Goal: Task Accomplishment & Management: Use online tool/utility

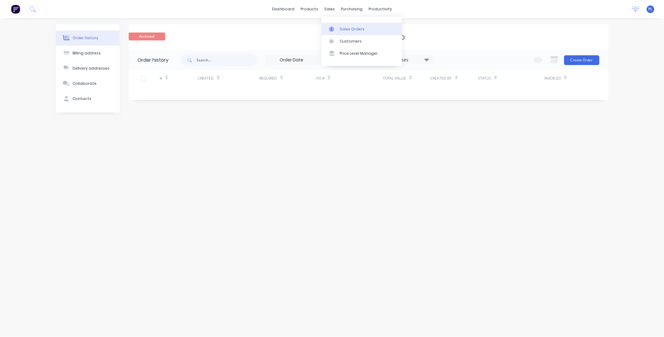
click at [340, 29] on div "Sales Orders" at bounding box center [352, 28] width 25 height 5
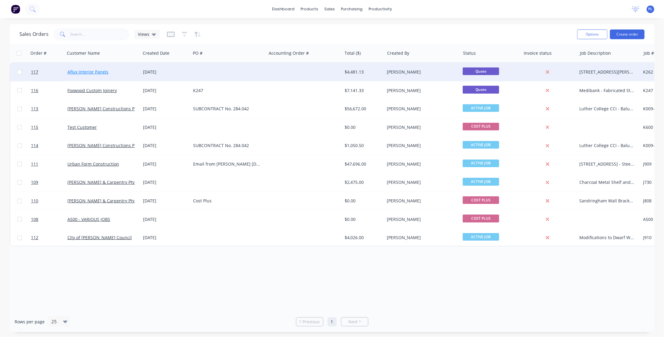
click at [74, 74] on link "Aflux Interior Panels" at bounding box center [87, 72] width 41 height 6
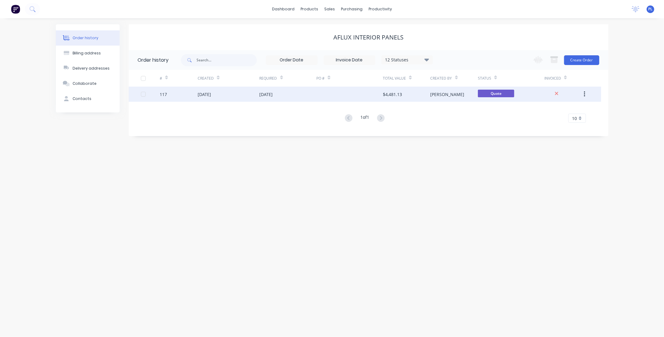
click at [202, 93] on div "[DATE]" at bounding box center [204, 94] width 13 height 6
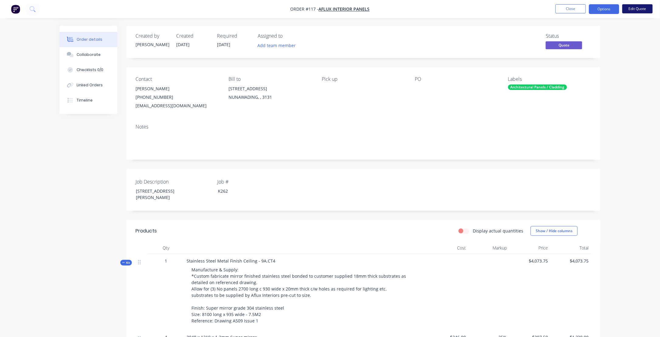
click at [641, 9] on button "Edit Quote" at bounding box center [637, 8] width 30 height 9
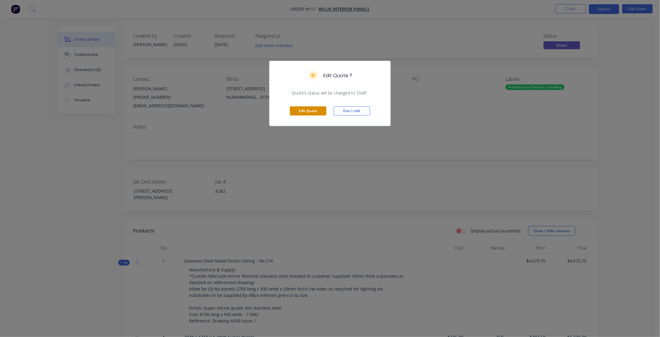
click at [302, 111] on button "Edit Quote" at bounding box center [308, 110] width 36 height 9
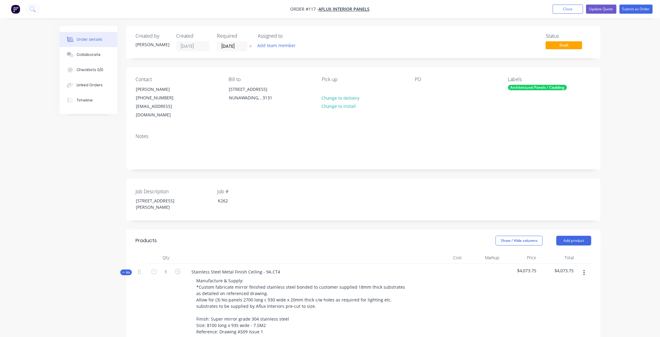
click at [289, 231] on header "Products Show / Hide columns Add product" at bounding box center [363, 241] width 474 height 22
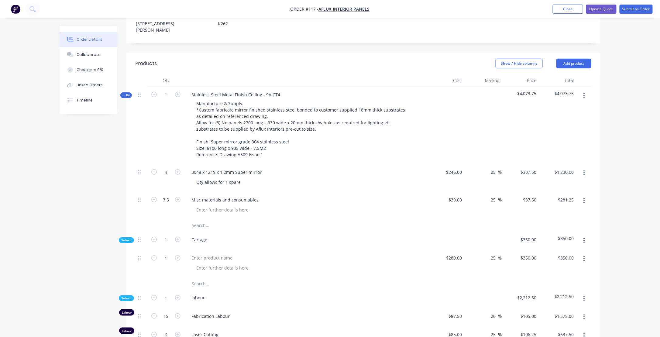
scroll to position [122, 0]
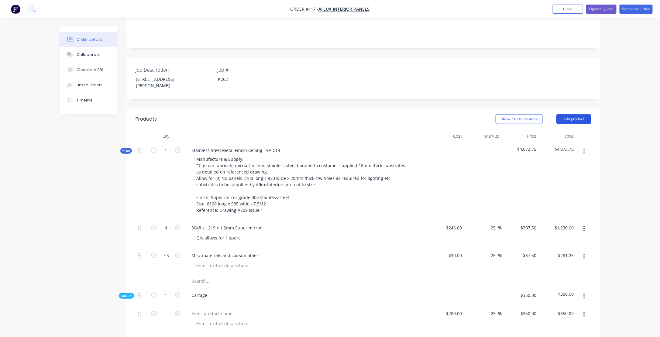
click at [576, 114] on button "Add product" at bounding box center [573, 119] width 35 height 10
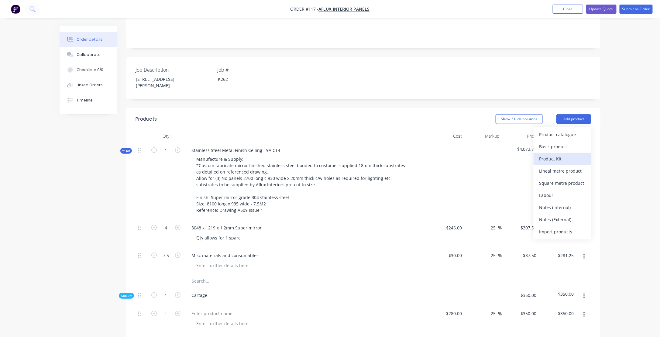
click at [551, 154] on div "Product Kit" at bounding box center [562, 158] width 47 height 9
click at [543, 166] on div "Back" at bounding box center [562, 170] width 47 height 9
click at [555, 130] on div "Product catalogue" at bounding box center [562, 134] width 47 height 9
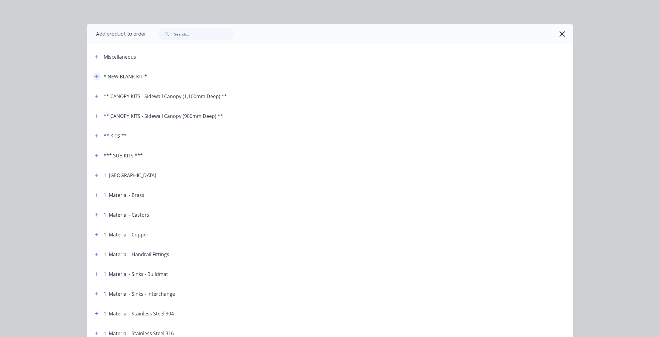
click at [95, 77] on icon "button" at bounding box center [97, 76] width 4 height 4
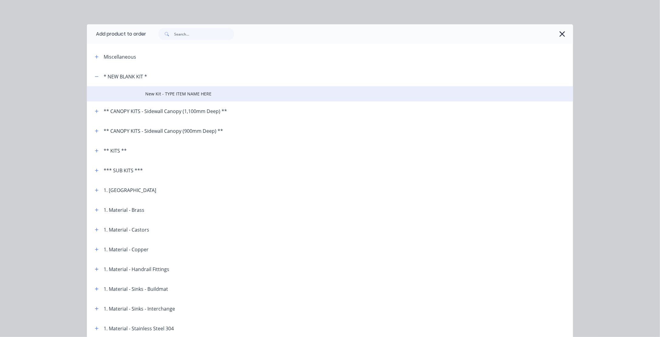
click at [153, 94] on span "New Kit - TYPE ITEM NAME HERE" at bounding box center [316, 94] width 342 height 6
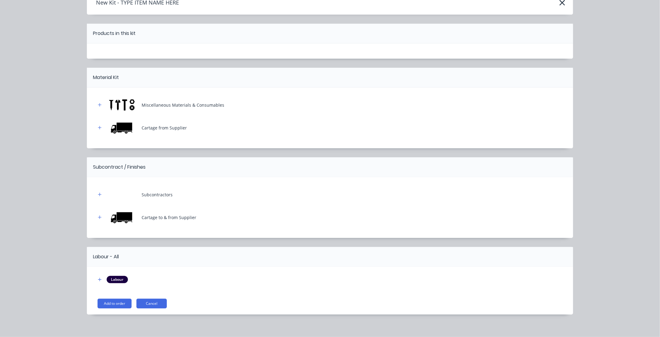
scroll to position [37, 0]
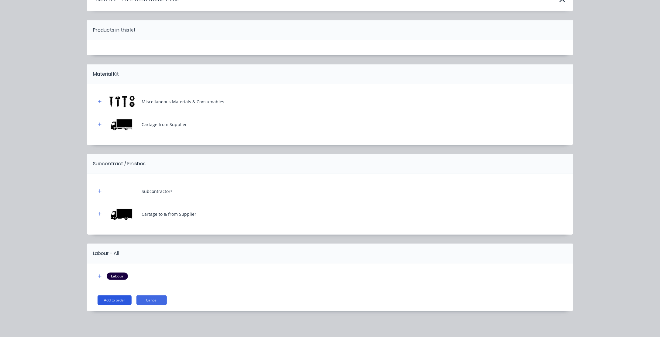
click at [115, 299] on button "Add to order" at bounding box center [115, 300] width 34 height 10
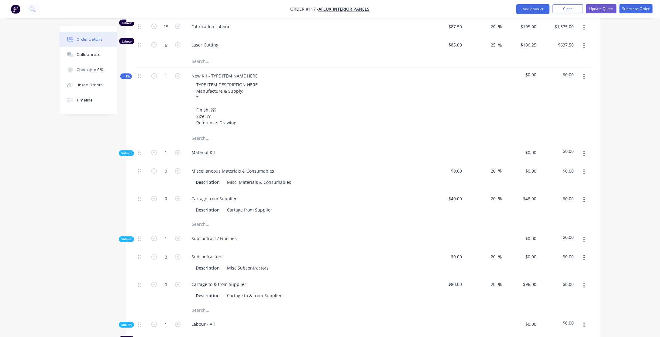
scroll to position [486, 0]
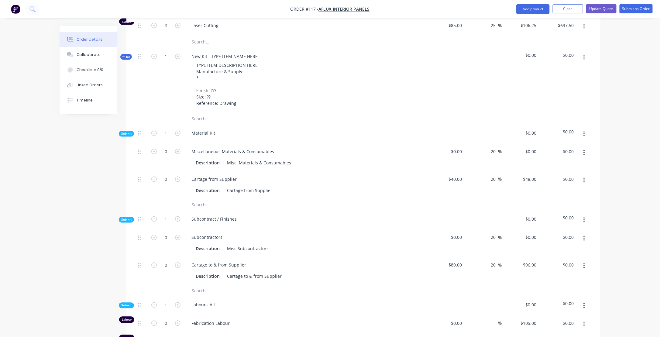
click at [129, 55] on span "Kit" at bounding box center [126, 57] width 8 height 5
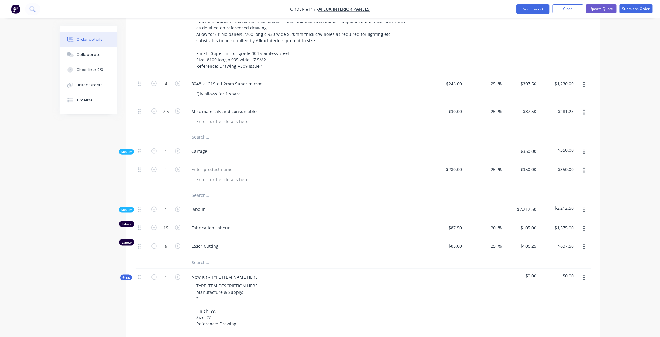
scroll to position [297, 0]
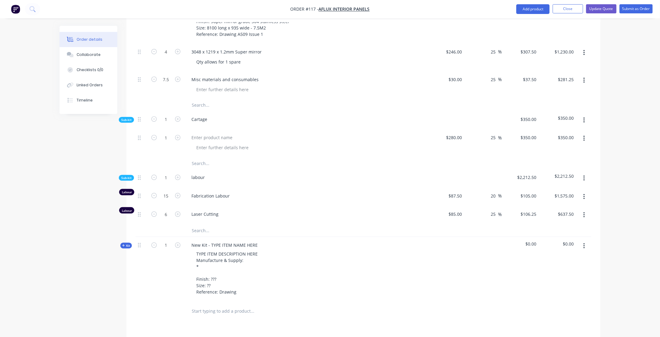
click at [124, 244] on icon at bounding box center [123, 245] width 3 height 3
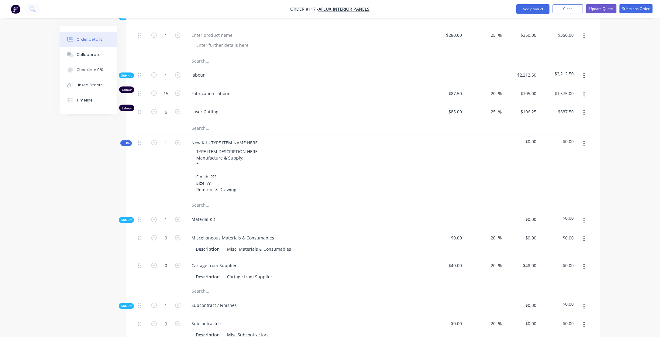
scroll to position [419, 0]
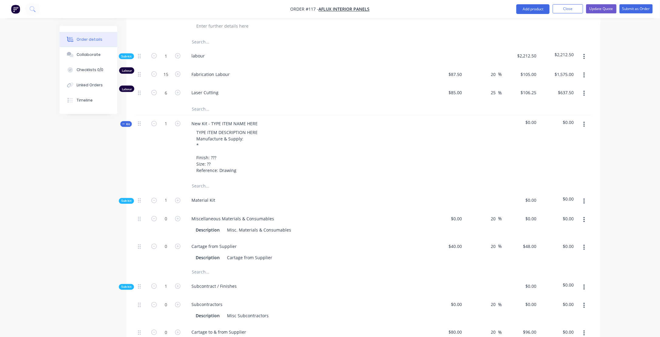
click at [583, 198] on icon "button" at bounding box center [584, 201] width 2 height 7
click at [559, 213] on div "Add product to kit" at bounding box center [562, 217] width 47 height 9
click at [556, 237] on div "Product catalogue" at bounding box center [562, 241] width 47 height 9
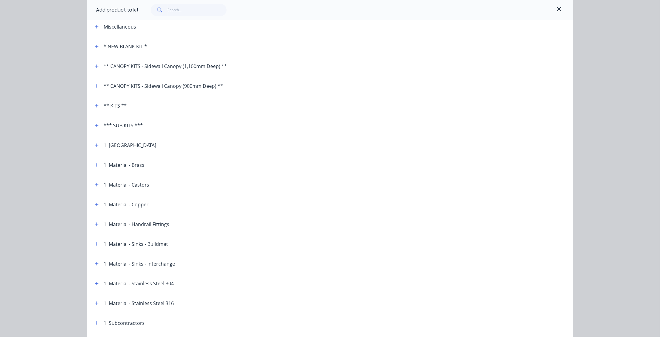
scroll to position [61, 0]
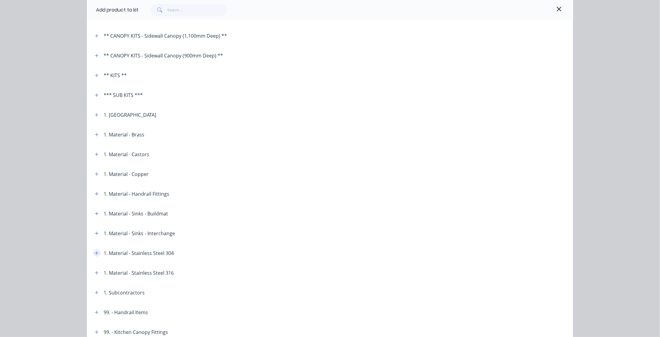
click at [95, 253] on icon "button" at bounding box center [97, 253] width 4 height 4
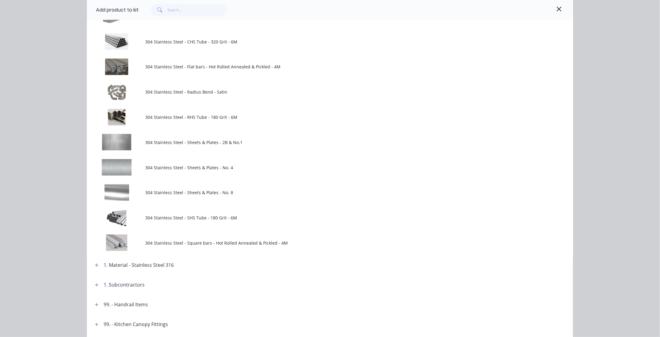
scroll to position [334, 0]
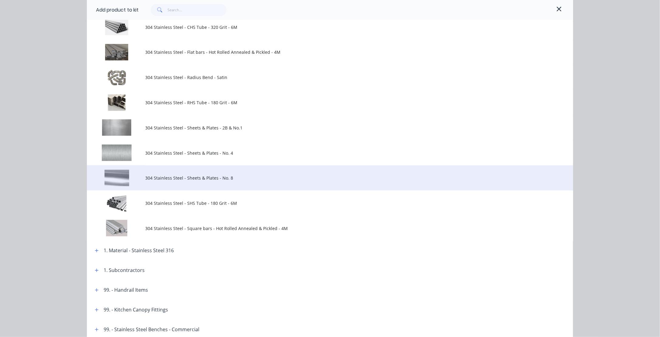
click at [156, 179] on span "304 Stainless Steel - Sheets & Plates - No. 8" at bounding box center [316, 178] width 342 height 6
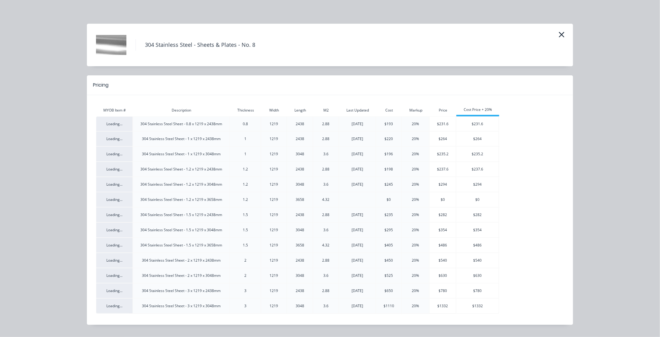
scroll to position [0, 0]
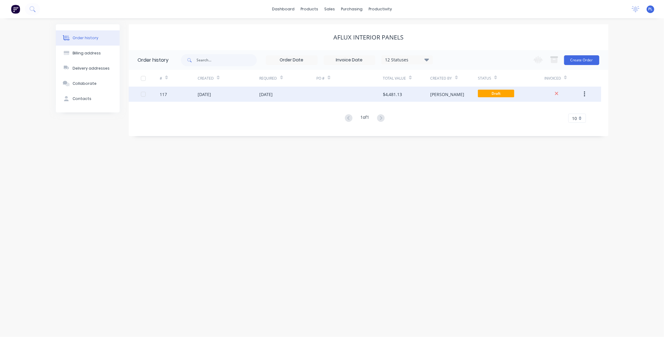
click at [211, 95] on div "[DATE]" at bounding box center [204, 94] width 13 height 6
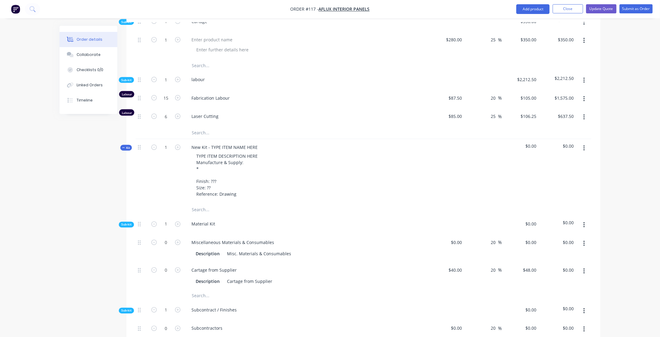
scroll to position [395, 0]
click at [585, 143] on button "button" at bounding box center [584, 148] width 14 height 11
click at [547, 197] on div "Delete" at bounding box center [562, 201] width 47 height 9
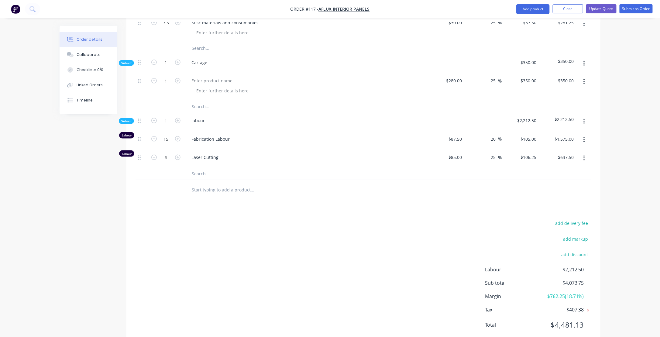
click at [173, 240] on div "add delivery fee add markup add discount Labour $2,212.50 Sub total $4,073.75 M…" at bounding box center [363, 277] width 456 height 117
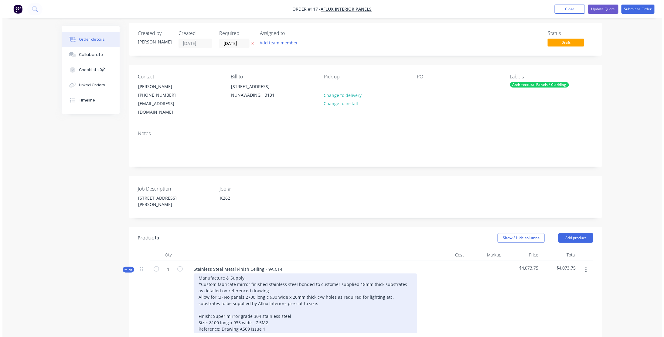
scroll to position [0, 0]
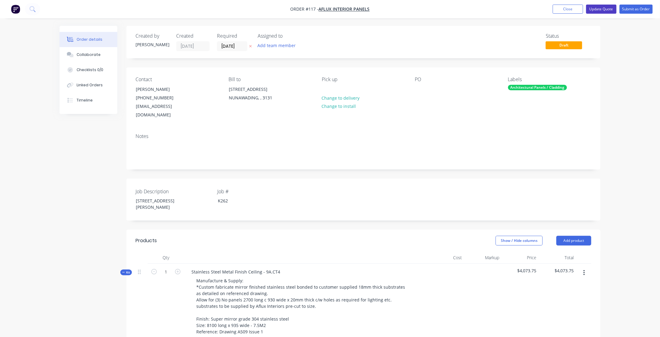
click at [603, 7] on button "Update Quote" at bounding box center [601, 9] width 30 height 9
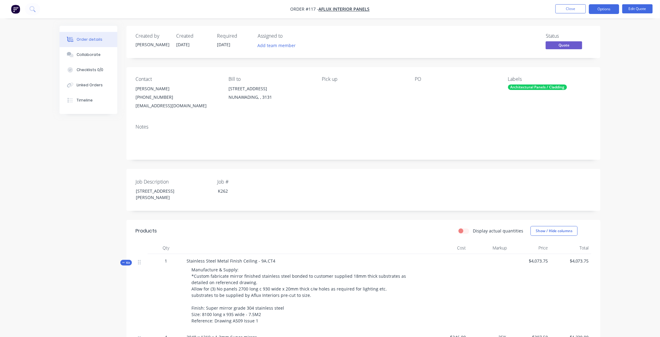
click at [83, 136] on div "Created by [PERSON_NAME] Created [DATE] Required [DATE] Assigned to Add team me…" at bounding box center [330, 291] width 541 height 530
click at [570, 7] on button "Close" at bounding box center [570, 8] width 30 height 9
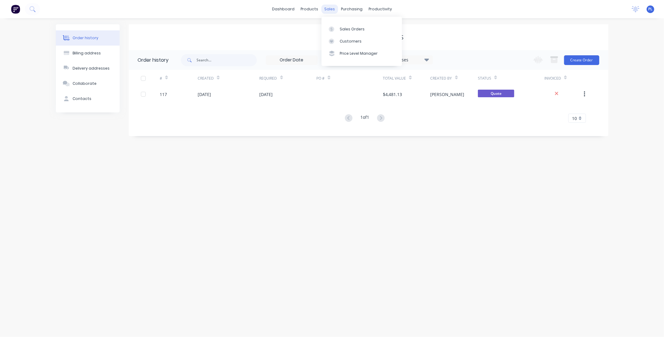
click at [326, 10] on div "sales" at bounding box center [329, 9] width 17 height 9
click at [338, 27] on link "Sales Orders" at bounding box center [362, 29] width 80 height 12
